Goal: Task Accomplishment & Management: Complete application form

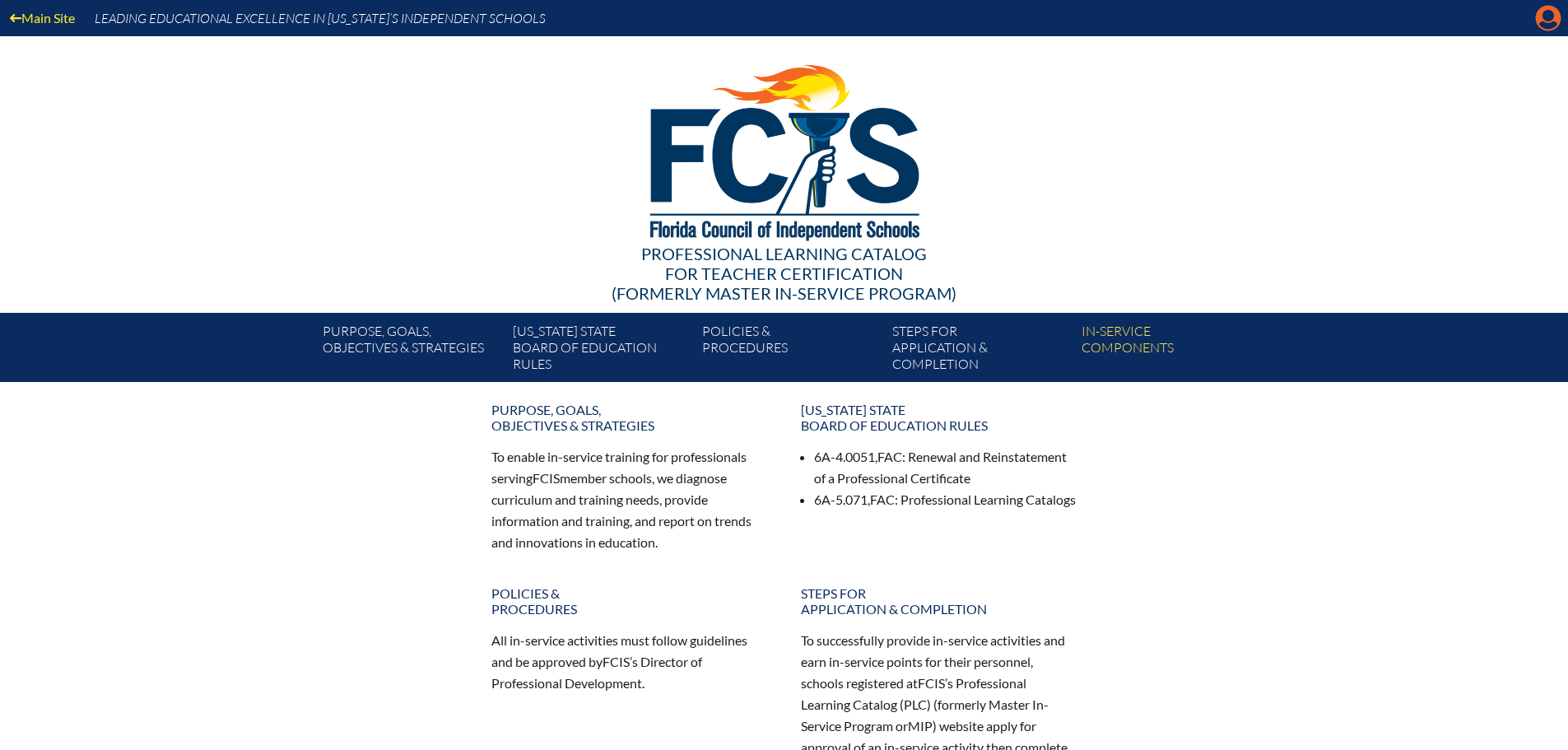
click at [1550, 20] on icon "Manage account" at bounding box center [1548, 17] width 27 height 27
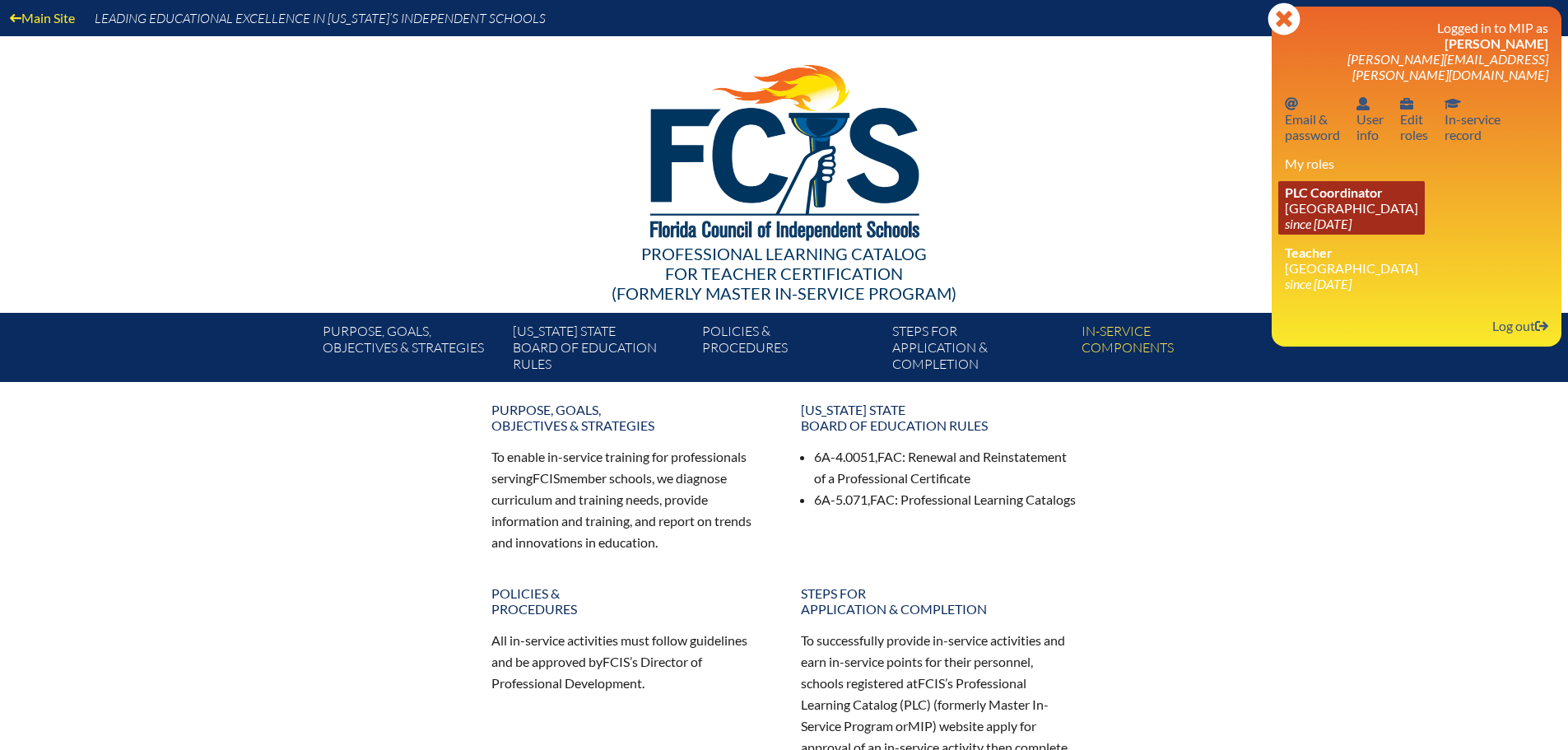
click at [1358, 185] on span "PLC Coordinator" at bounding box center [1333, 192] width 98 height 16
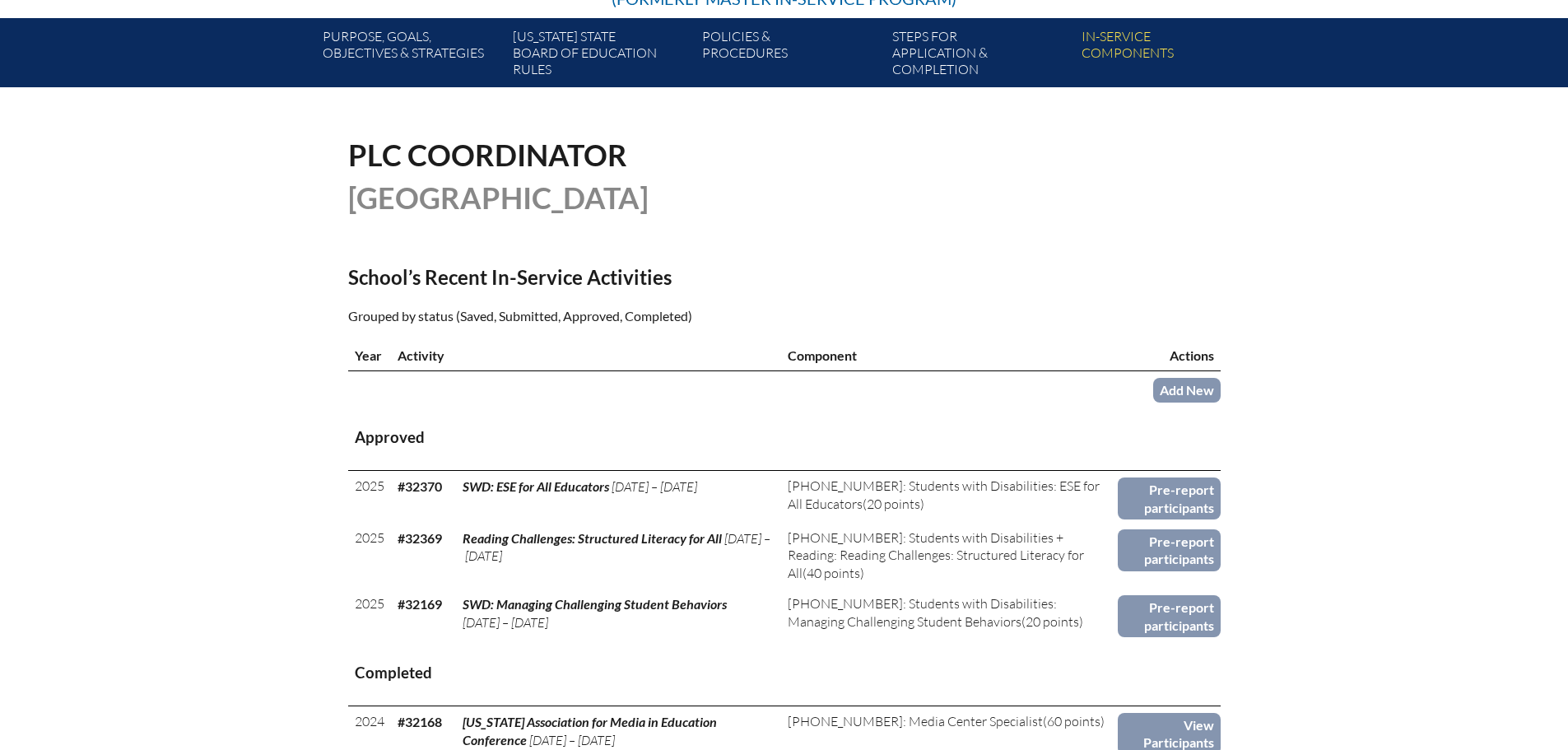
scroll to position [412, 0]
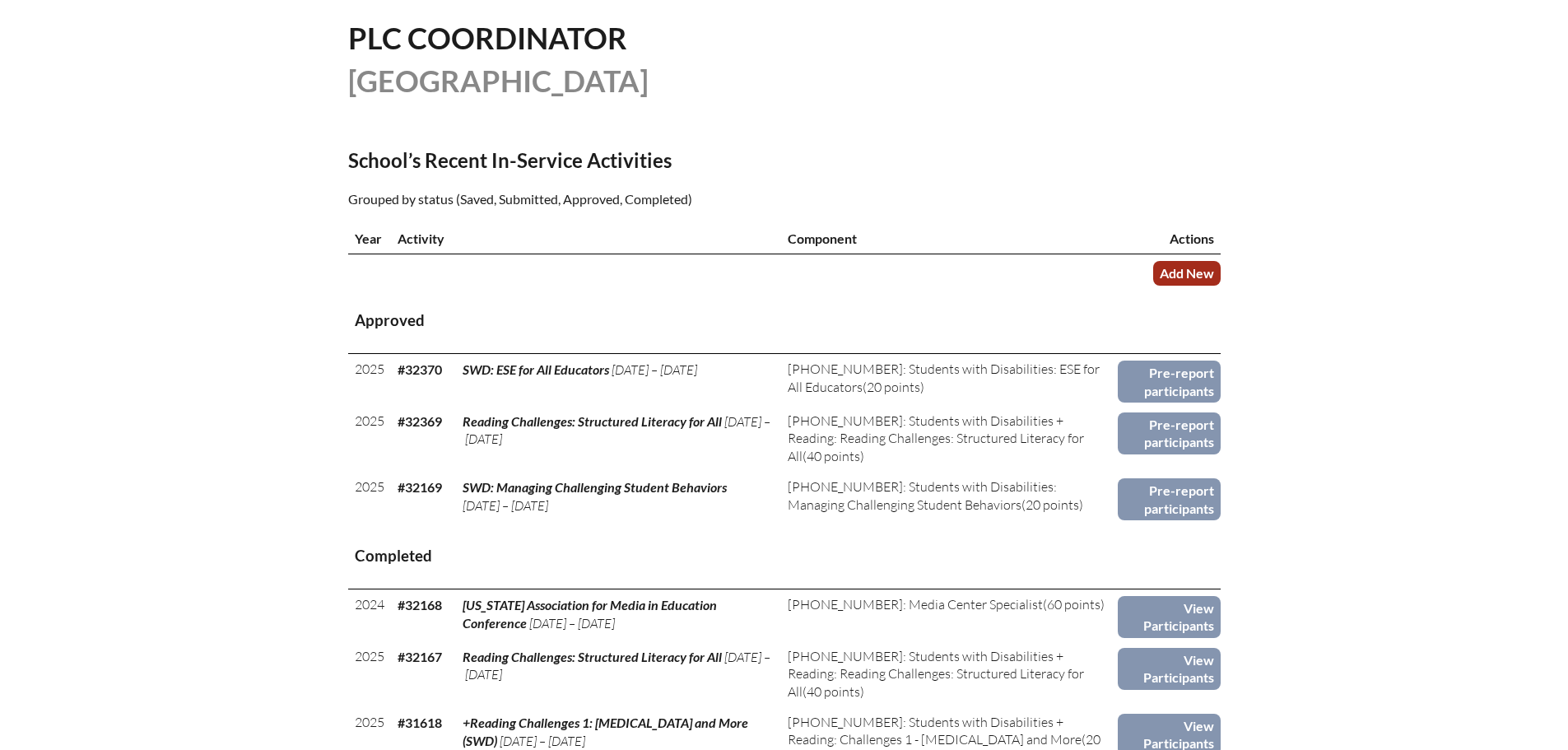
click at [1186, 270] on link "Add New" at bounding box center [1187, 273] width 68 height 24
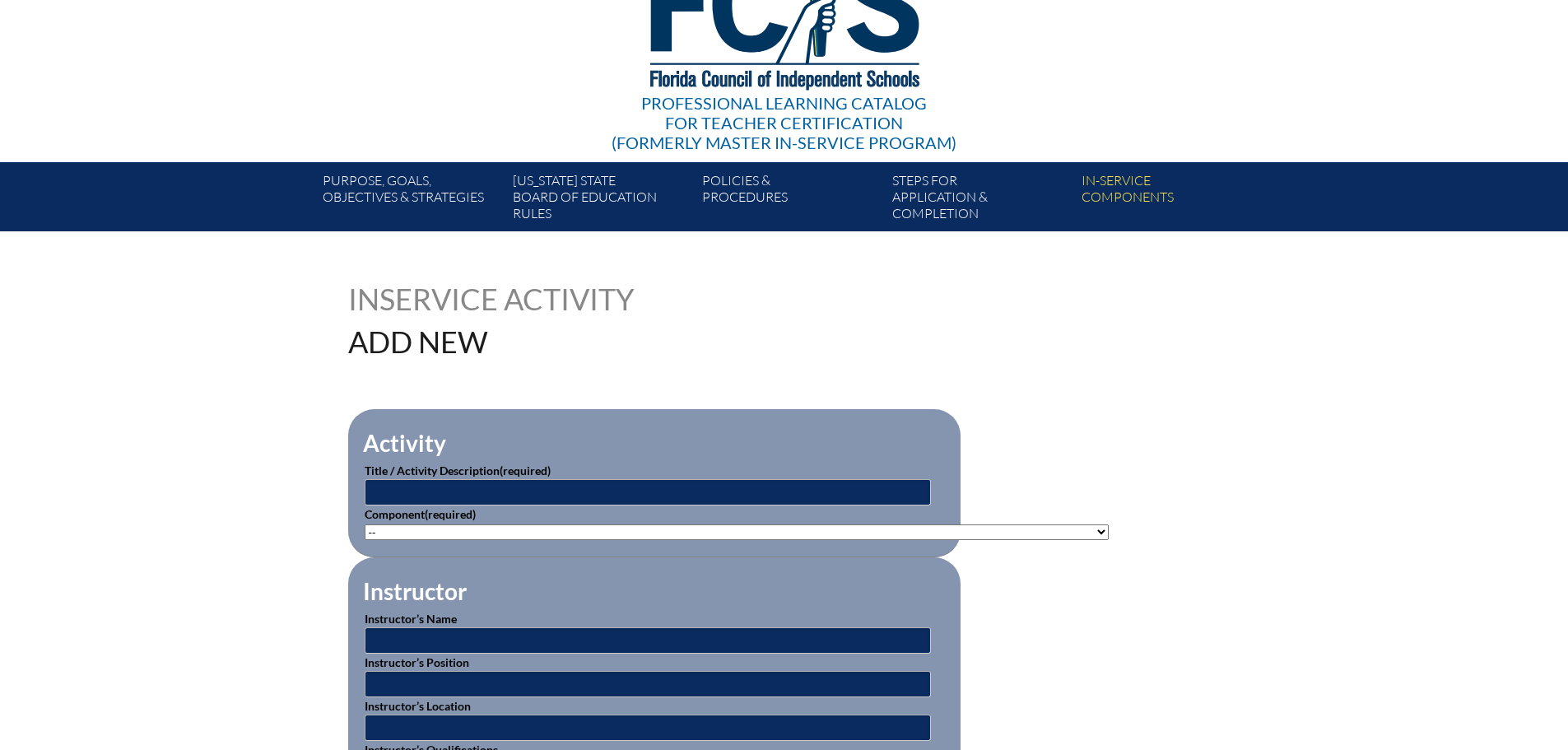
scroll to position [165, 0]
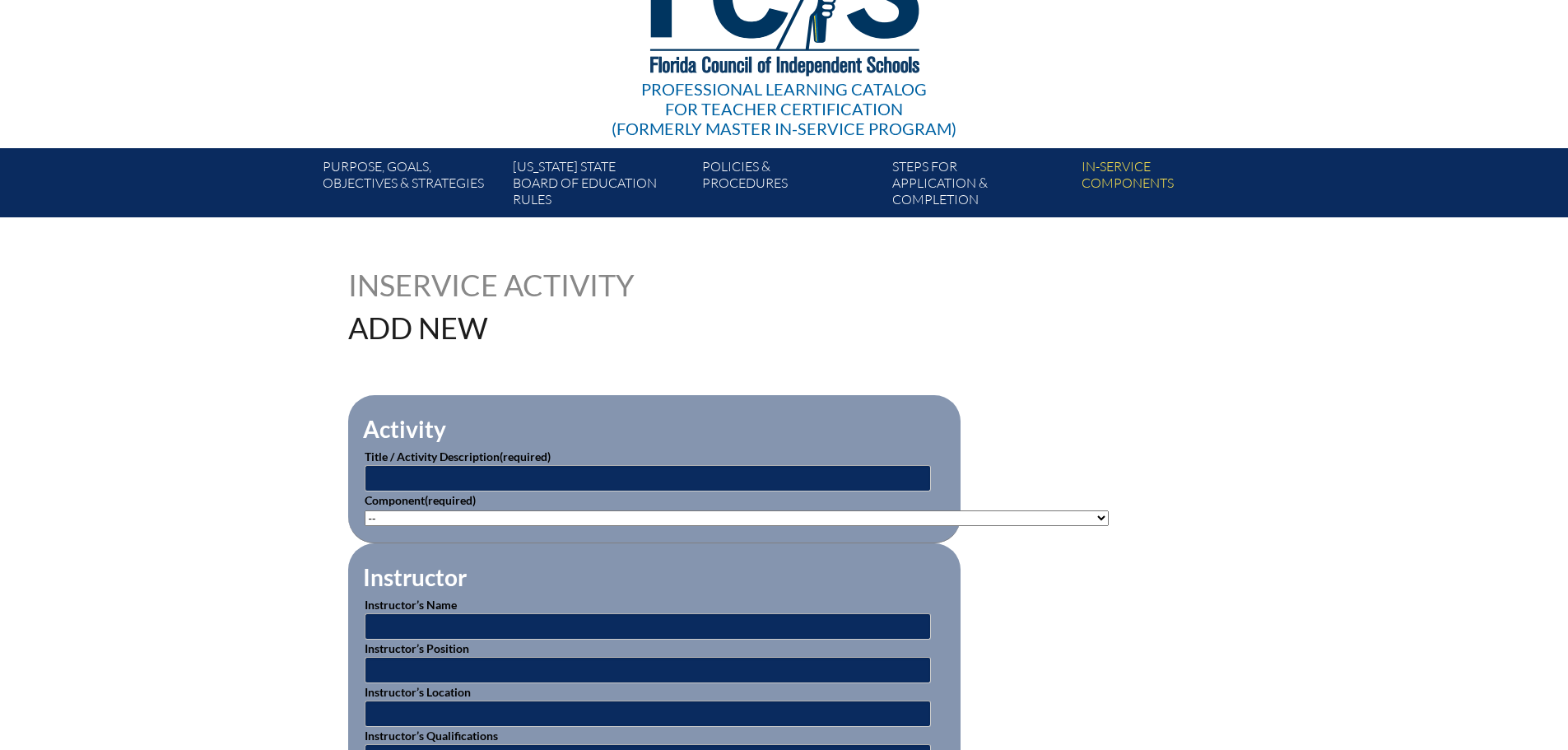
click at [422, 459] on label "Title / Activity Description (required)" at bounding box center [457, 456] width 186 height 14
click at [425, 473] on input "text" at bounding box center [647, 478] width 566 height 27
type input "FCIS New Teacher Institute"
click at [498, 511] on select"]"] "-- 1-000-001: Appropriate Art Activities 1-000-002: Concept and Art Process for…" at bounding box center [737, 518] width 744 height 16
